Goal: Task Accomplishment & Management: Manage account settings

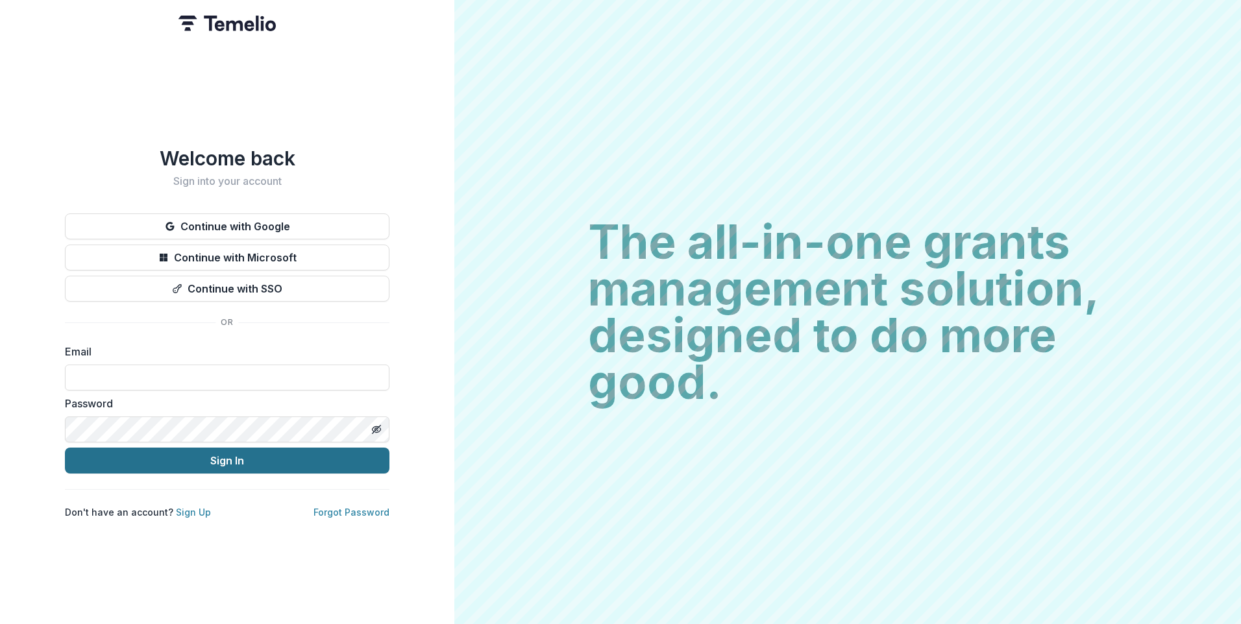
type input "**********"
click at [191, 456] on button "Sign In" at bounding box center [227, 461] width 325 height 26
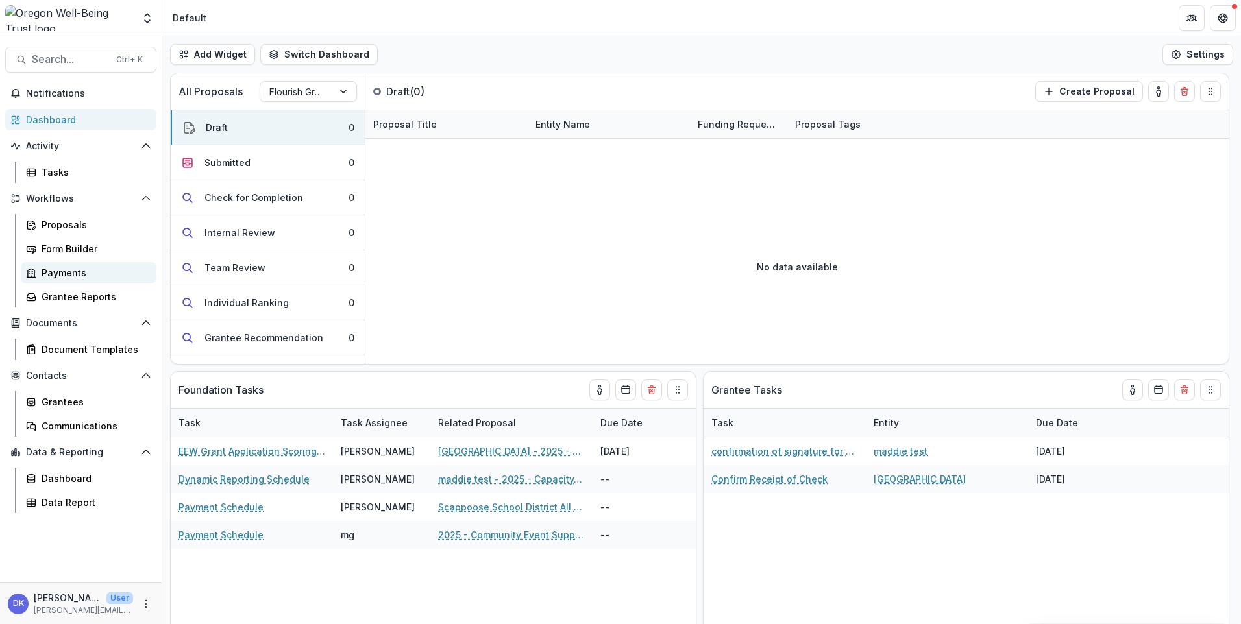
click at [55, 270] on div "Payments" at bounding box center [94, 273] width 105 height 14
